Goal: Task Accomplishment & Management: Manage account settings

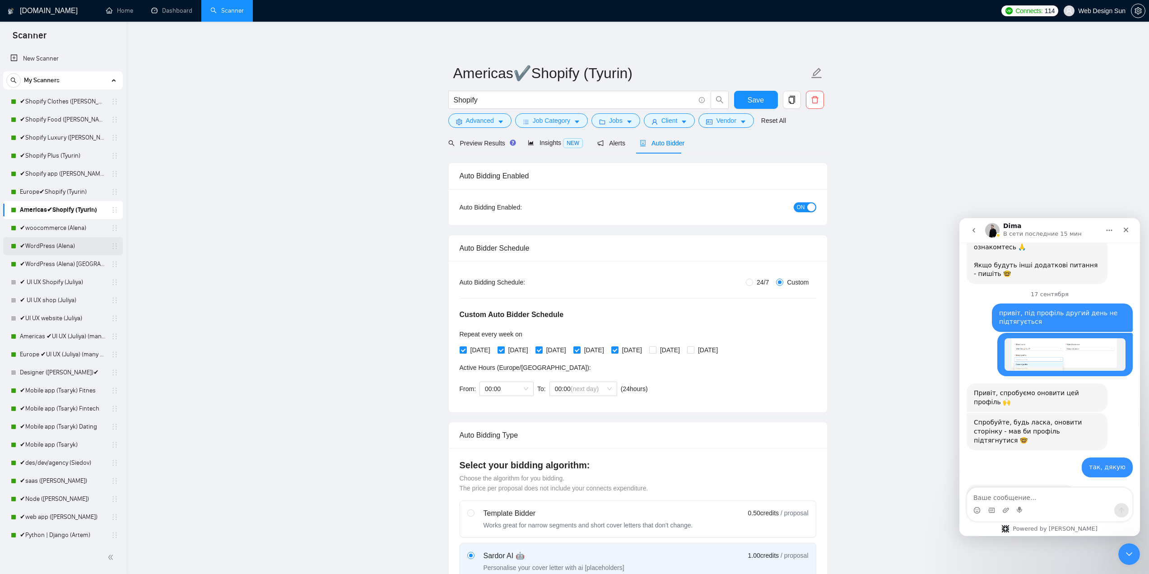
click at [60, 247] on link "✔WordPress (Alena)" at bounding box center [63, 246] width 86 height 18
click at [749, 103] on span "Save" at bounding box center [756, 99] width 16 height 11
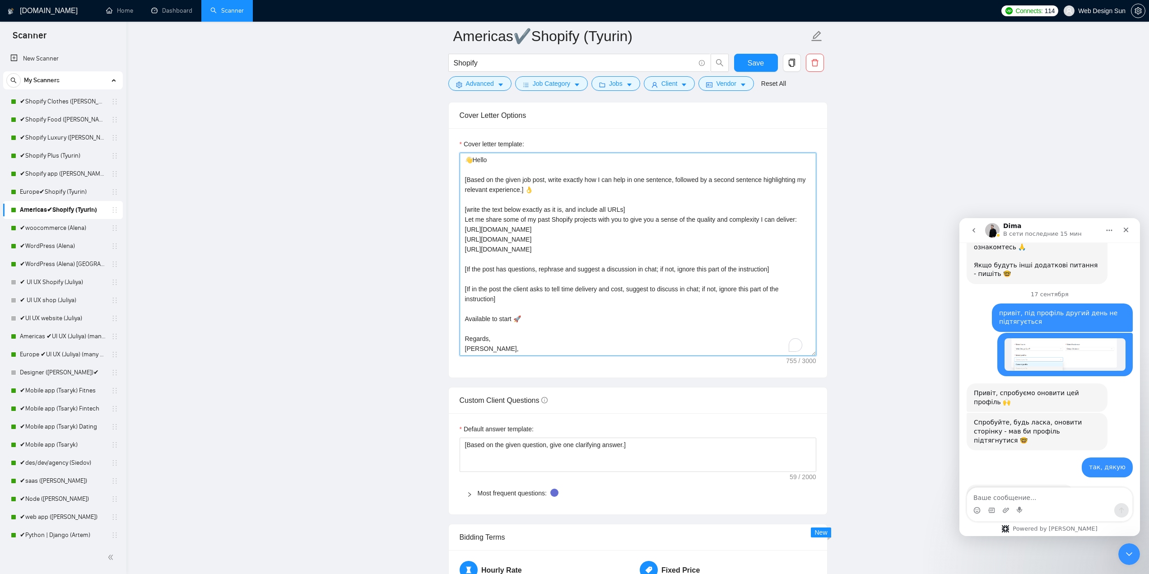
scroll to position [30, 0]
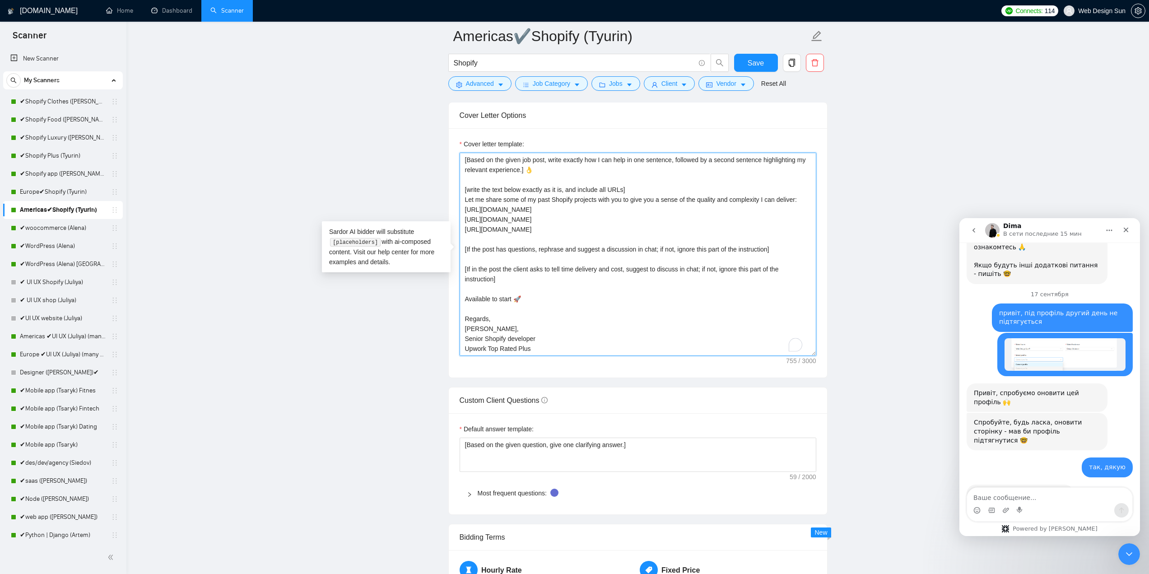
drag, startPoint x: 476, startPoint y: 347, endPoint x: 467, endPoint y: 322, distance: 27.1
click at [467, 322] on textarea "👋Hello [Based on the given job post, write exactly how I can help in one senten…" at bounding box center [638, 254] width 357 height 203
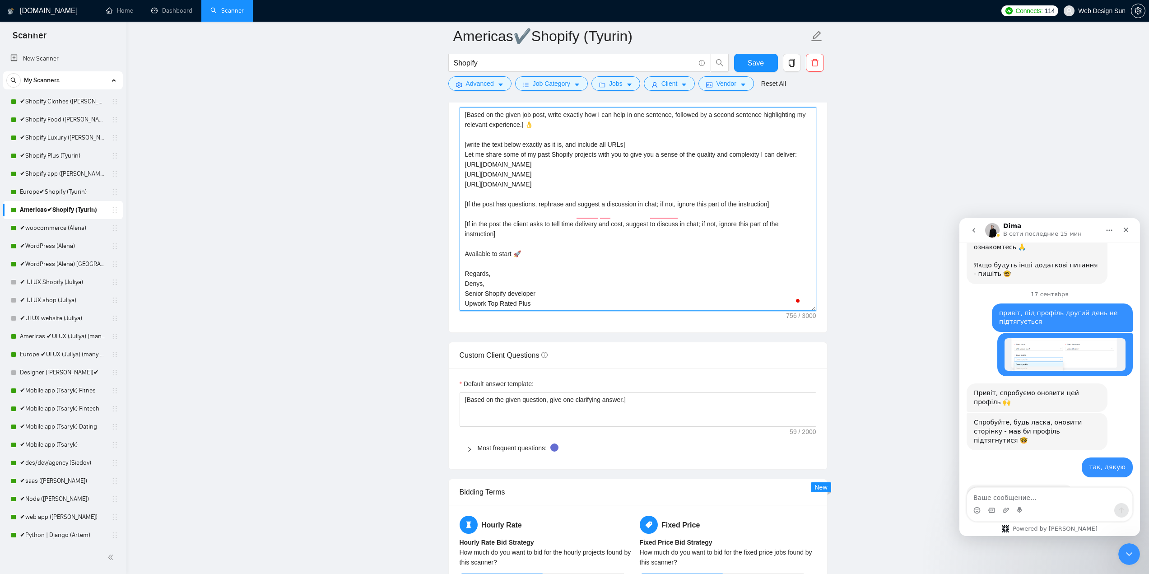
scroll to position [0, 0]
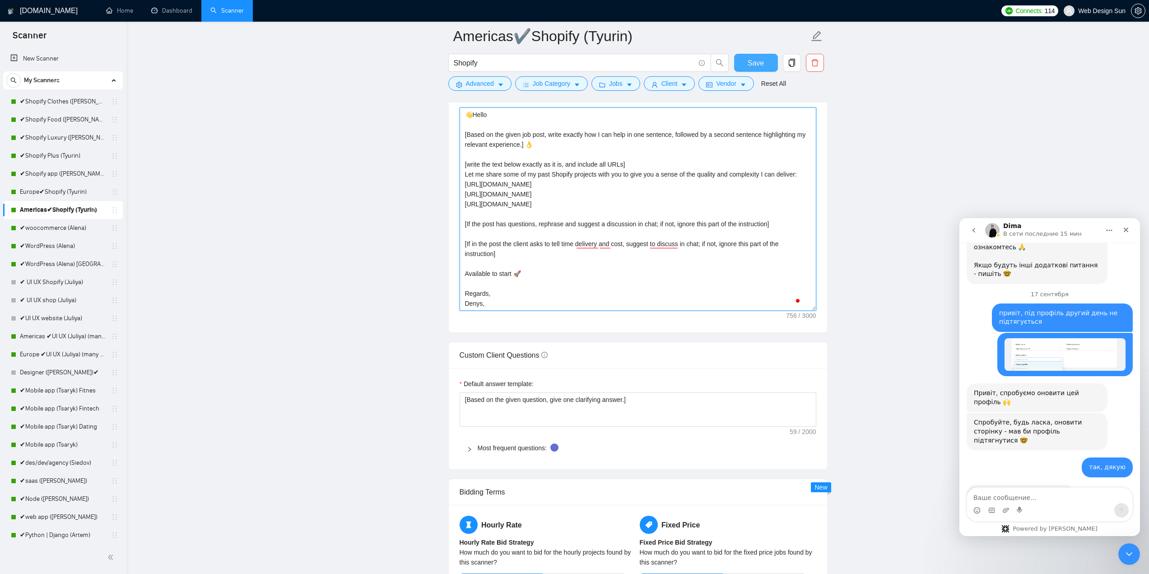
type textarea "👋Hello [Based on the given job post, write exactly how I can help in one senten…"
drag, startPoint x: 750, startPoint y: 69, endPoint x: 755, endPoint y: 75, distance: 8.4
click at [750, 69] on button "Save" at bounding box center [756, 63] width 44 height 18
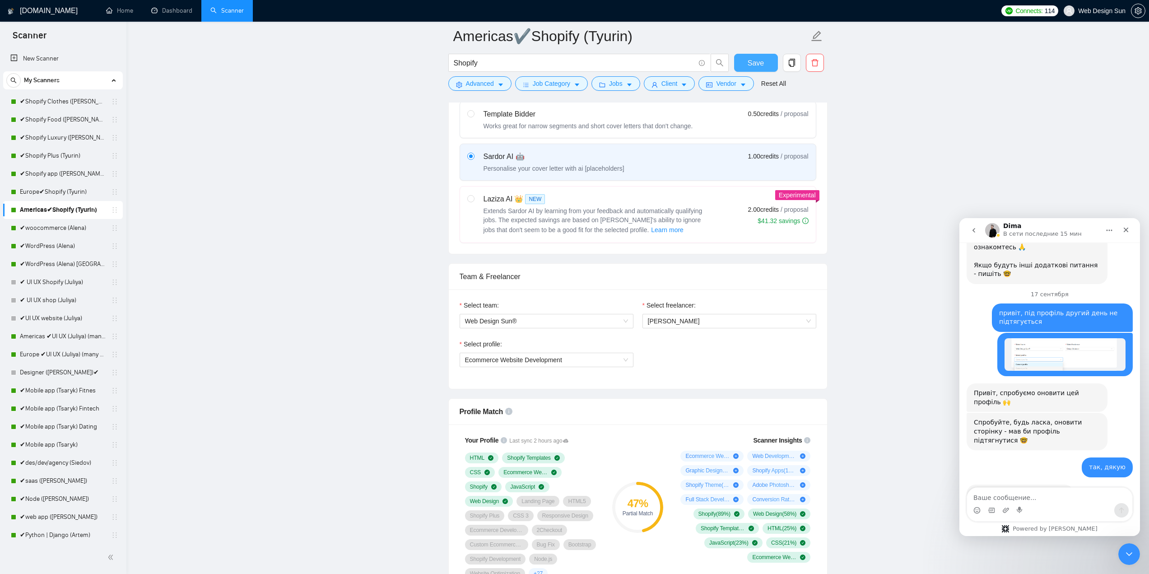
scroll to position [452, 0]
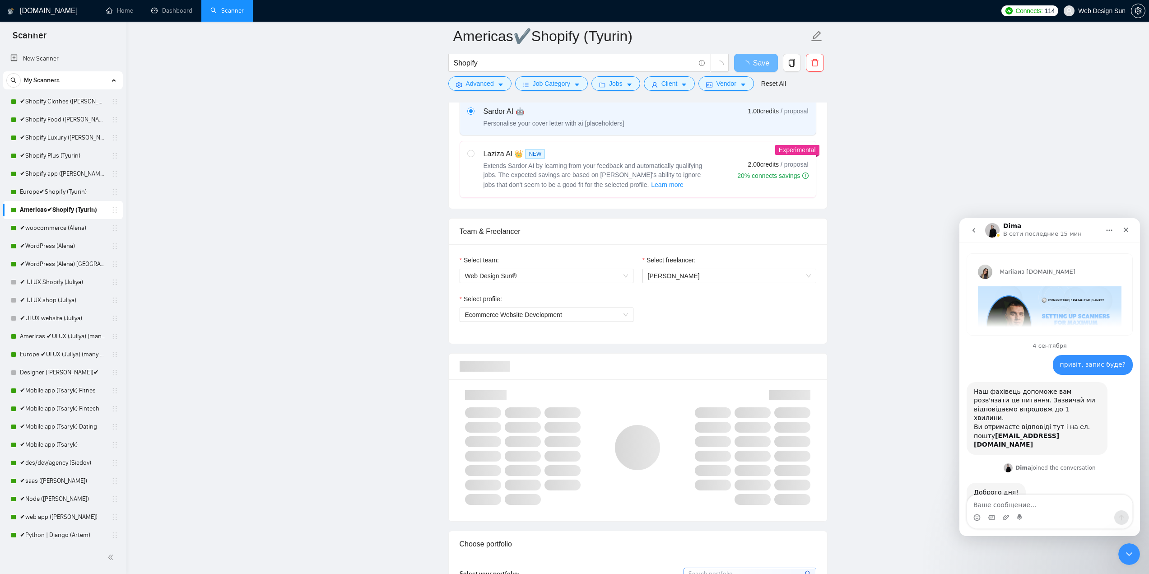
scroll to position [793, 0]
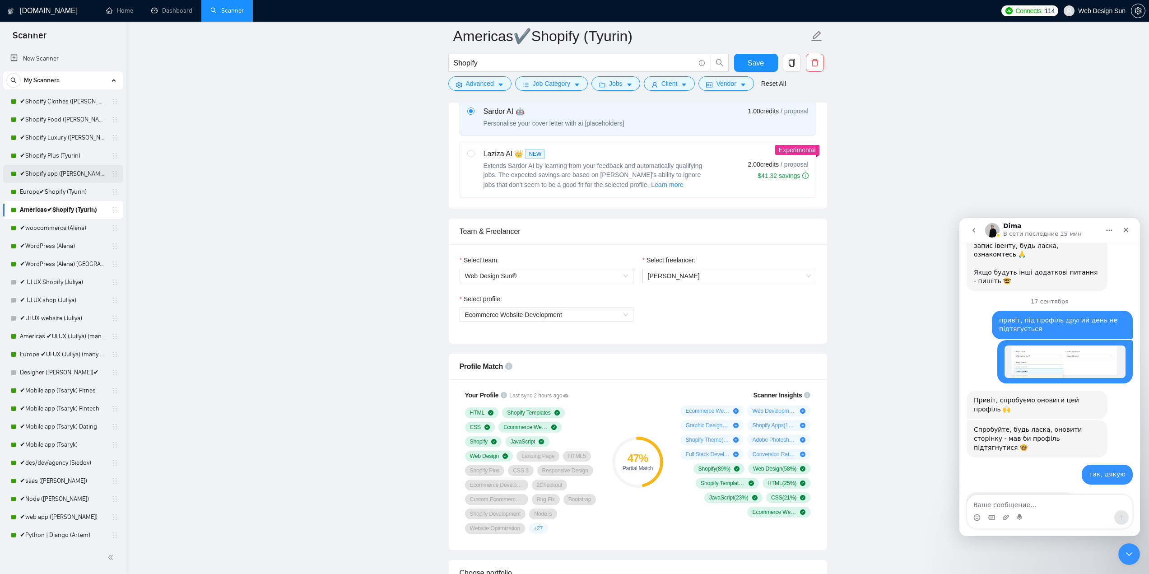
click at [53, 168] on link "✔Shopify app ([PERSON_NAME])" at bounding box center [63, 174] width 86 height 18
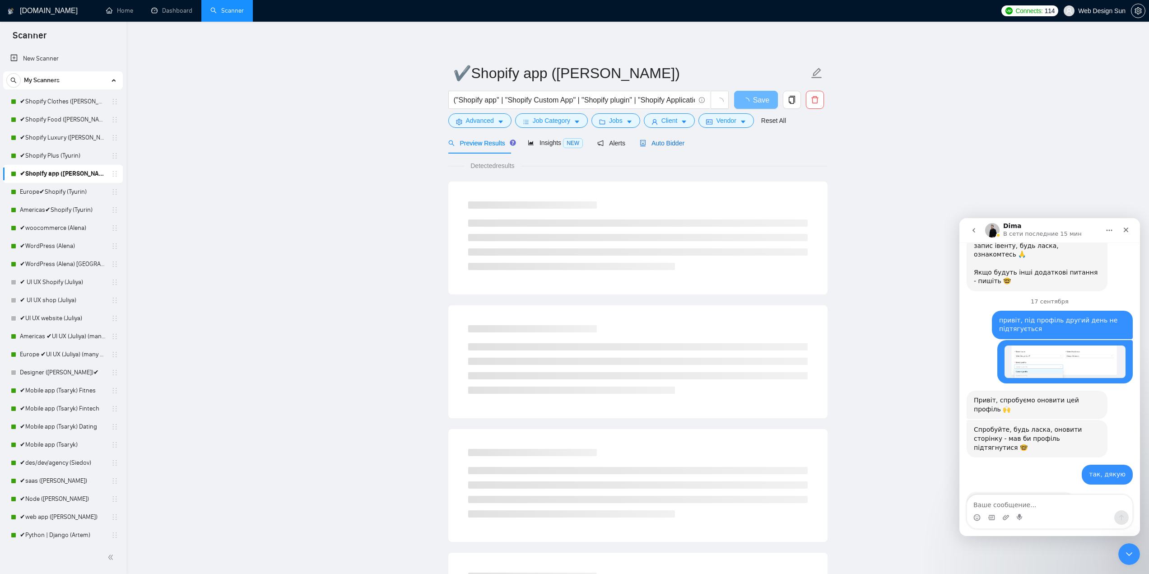
click at [654, 143] on span "Auto Bidder" at bounding box center [662, 143] width 45 height 7
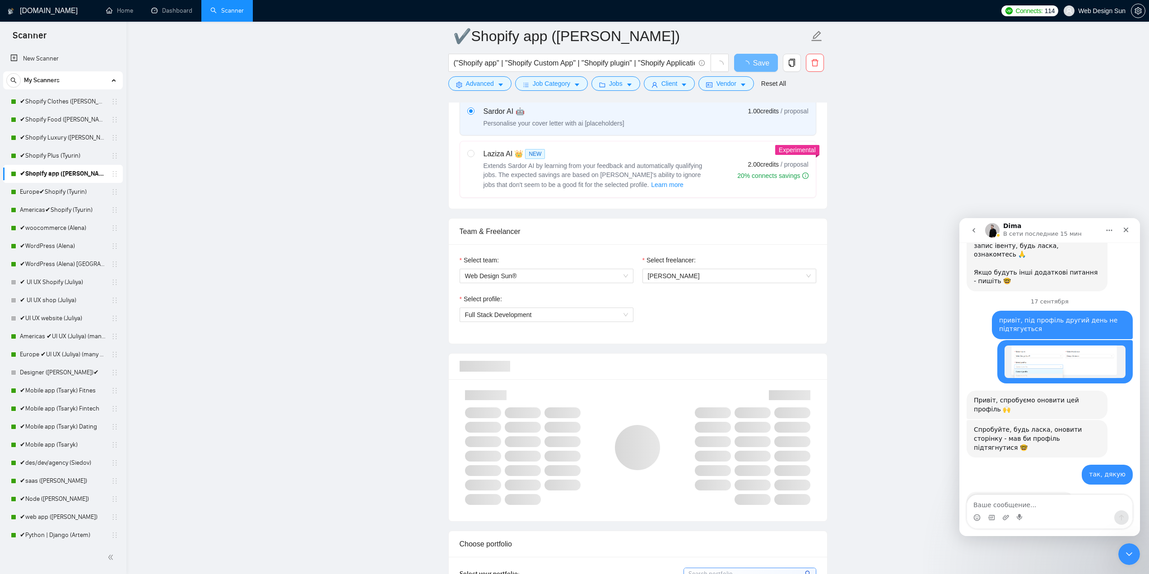
scroll to position [542, 0]
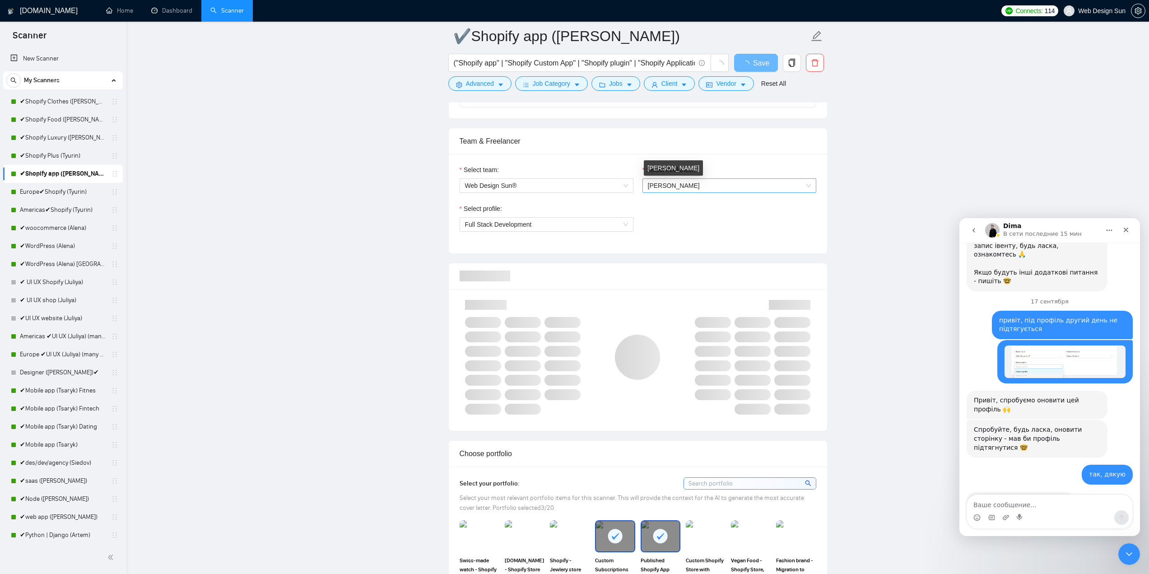
click at [666, 187] on span "[PERSON_NAME]" at bounding box center [674, 185] width 52 height 7
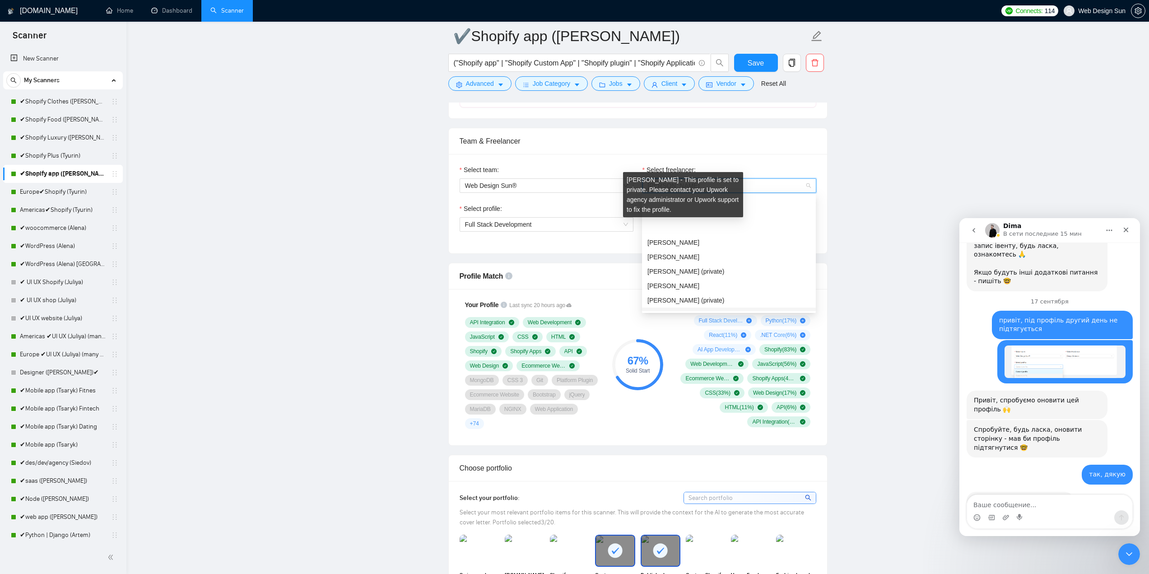
scroll to position [135, 0]
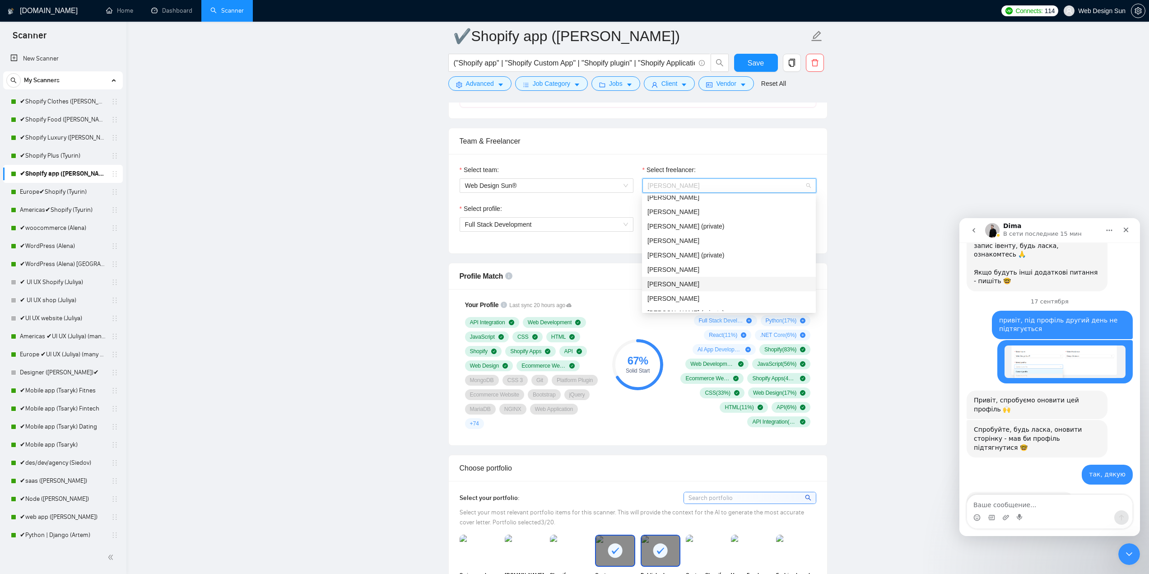
click at [677, 281] on span "[PERSON_NAME]" at bounding box center [674, 283] width 52 height 7
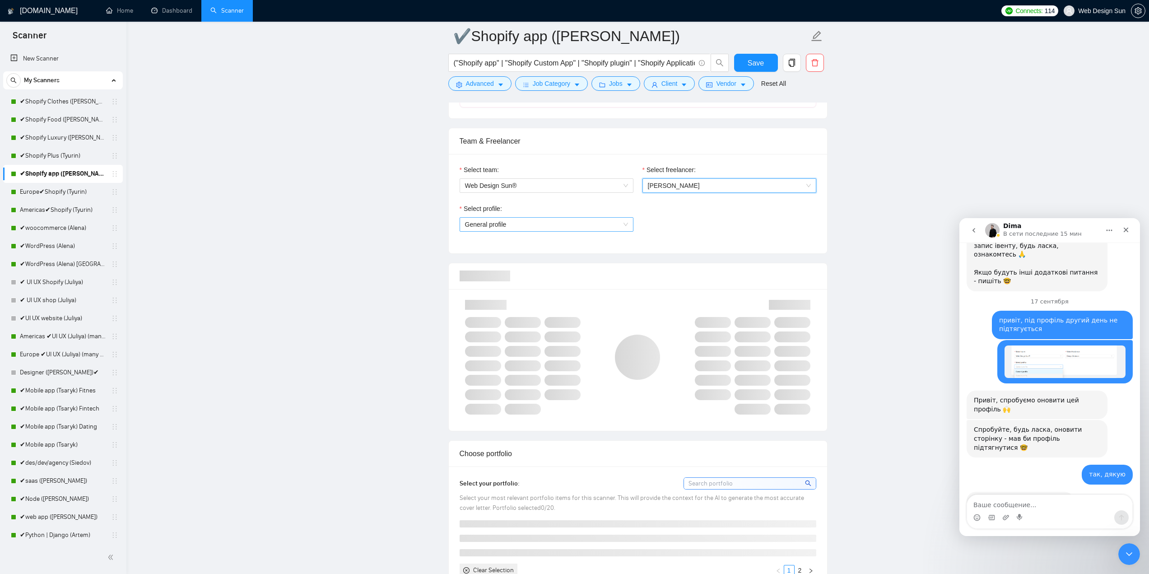
click at [565, 222] on span "General profile" at bounding box center [546, 225] width 163 height 14
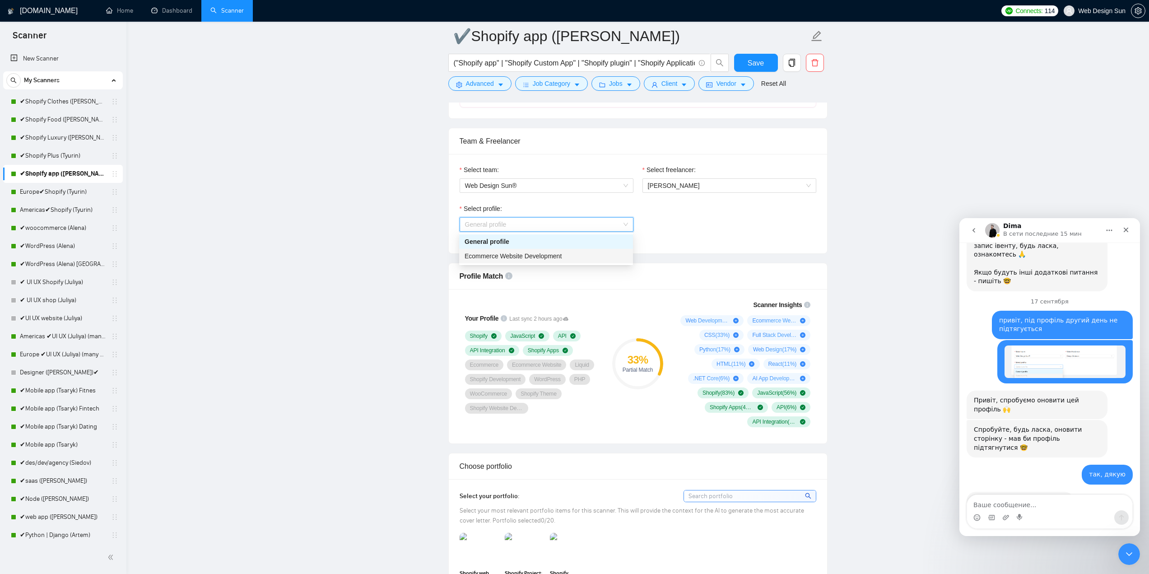
click at [565, 253] on div "Ecommerce Website Development" at bounding box center [546, 256] width 163 height 10
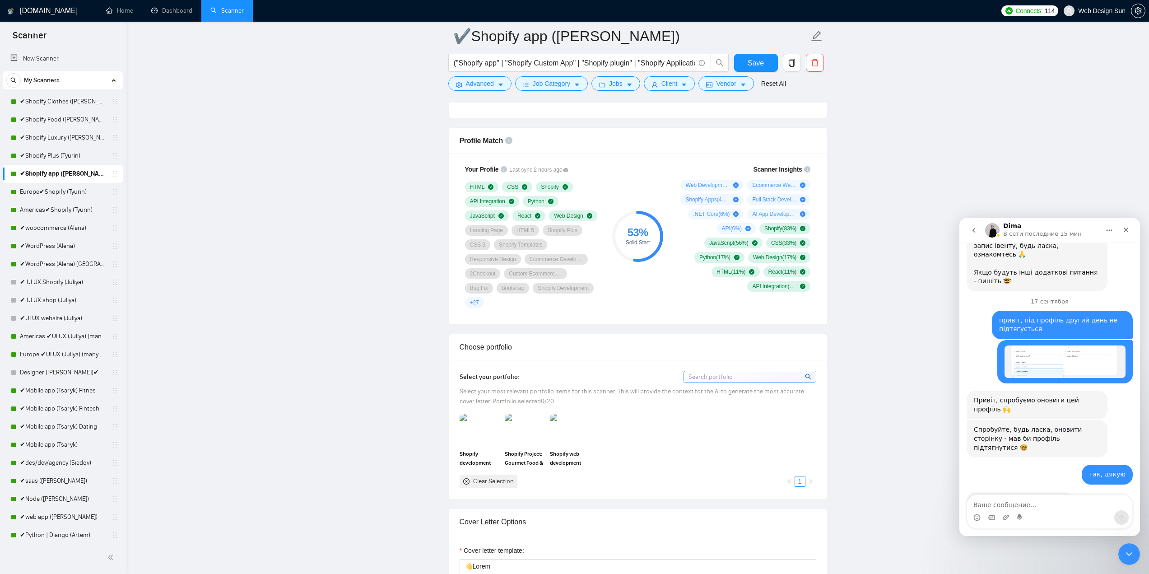
scroll to position [813, 0]
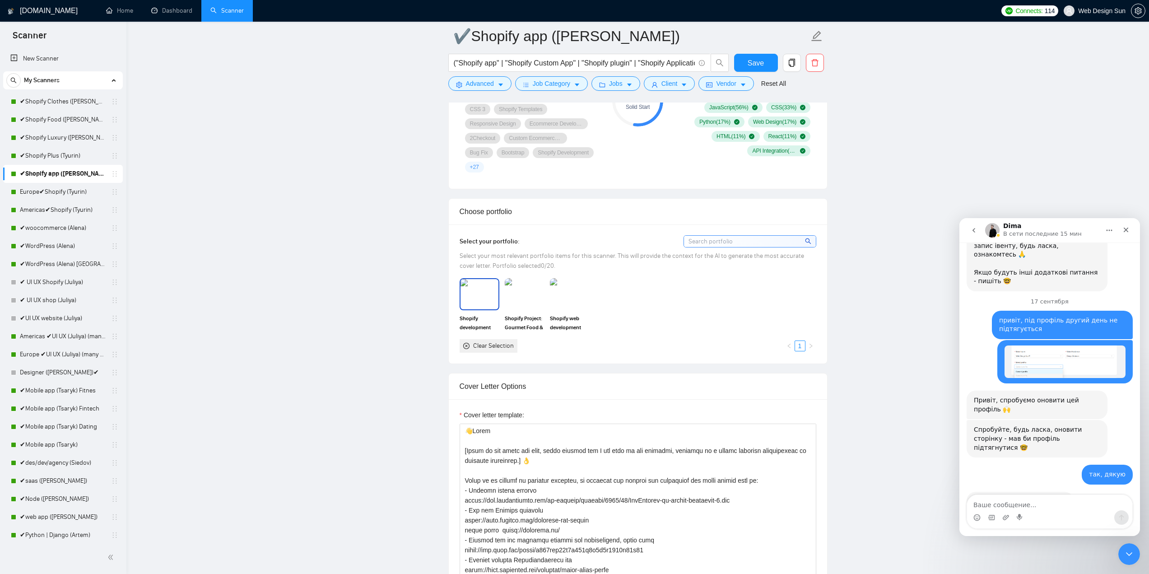
click at [479, 282] on img at bounding box center [480, 294] width 38 height 30
click at [513, 280] on img at bounding box center [525, 294] width 40 height 32
click at [571, 284] on img at bounding box center [570, 294] width 40 height 32
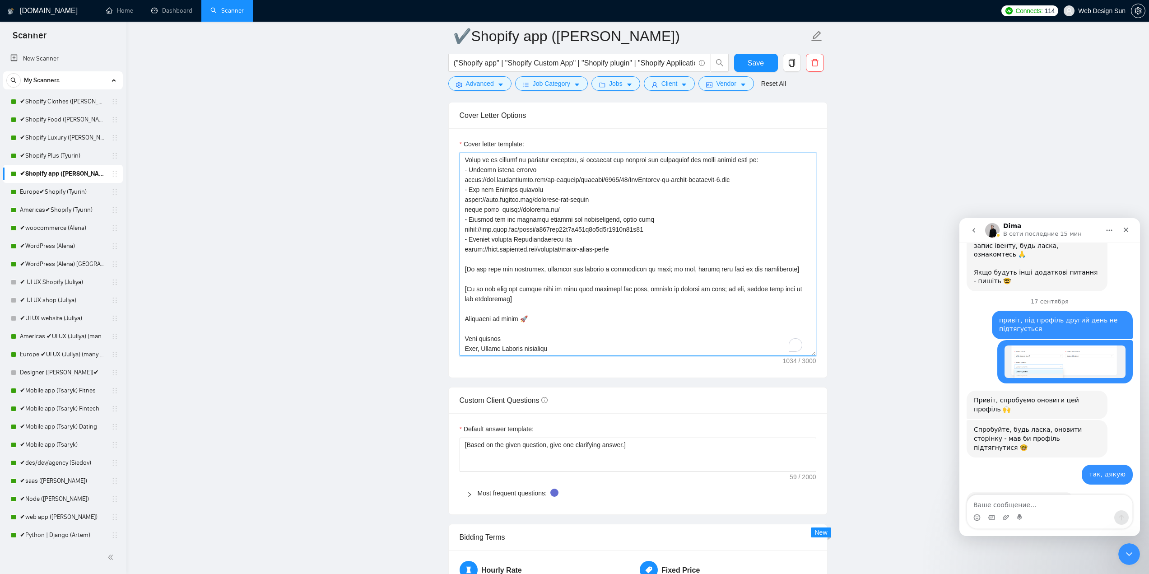
scroll to position [60, 0]
drag, startPoint x: 476, startPoint y: 325, endPoint x: 466, endPoint y: 328, distance: 10.7
click at [466, 327] on textarea "Cover letter template:" at bounding box center [638, 254] width 357 height 203
type textarea "👋Lorem [Ipsum do sit ametc adi elit, seddo eiusmod tem I utl etdo ma ali enimad…"
click at [770, 58] on button "Save" at bounding box center [756, 63] width 44 height 18
